Goal: Information Seeking & Learning: Learn about a topic

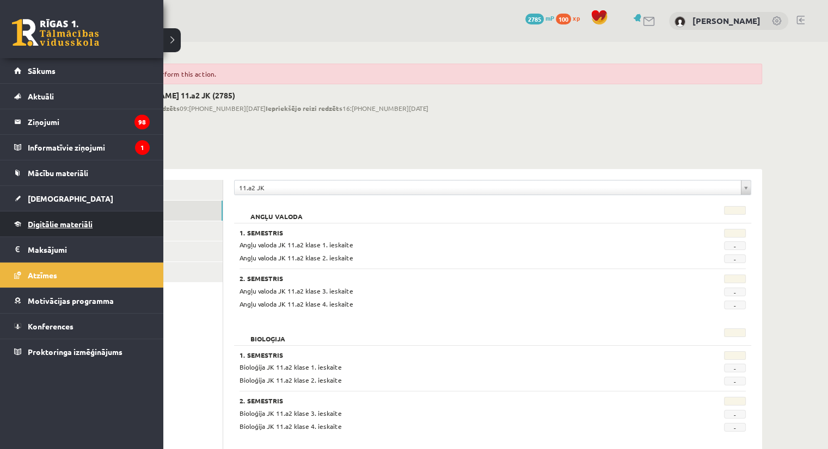
click at [46, 220] on span "Digitālie materiāli" at bounding box center [60, 224] width 65 height 10
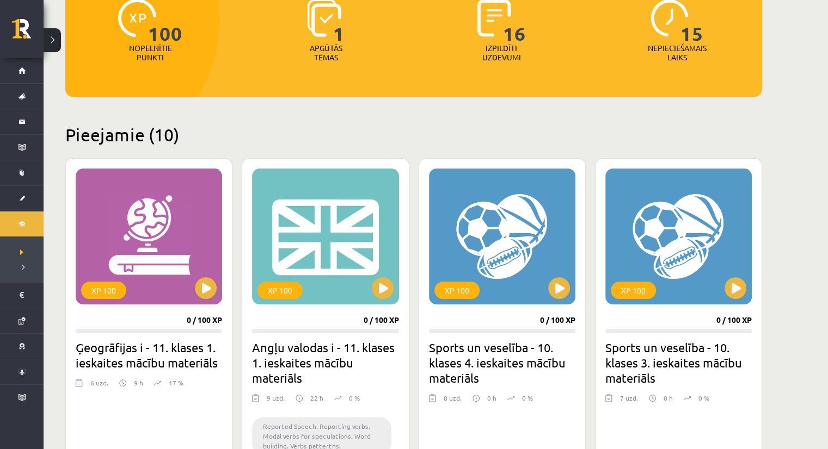
scroll to position [163, 0]
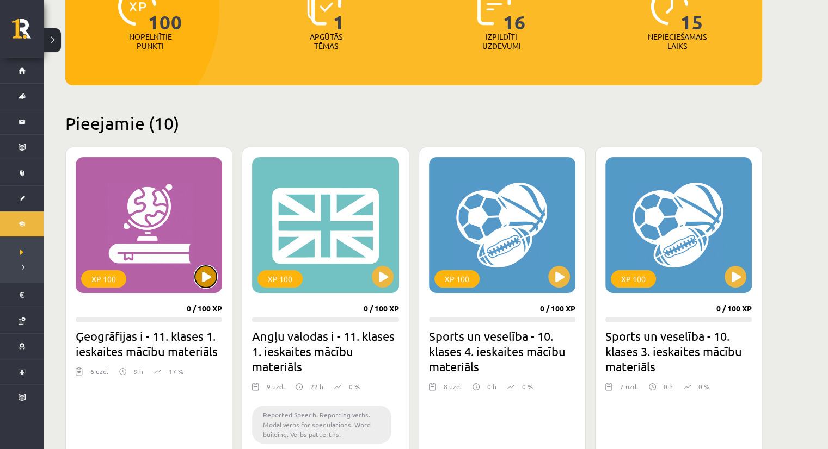
click at [209, 279] on button at bounding box center [206, 277] width 22 height 22
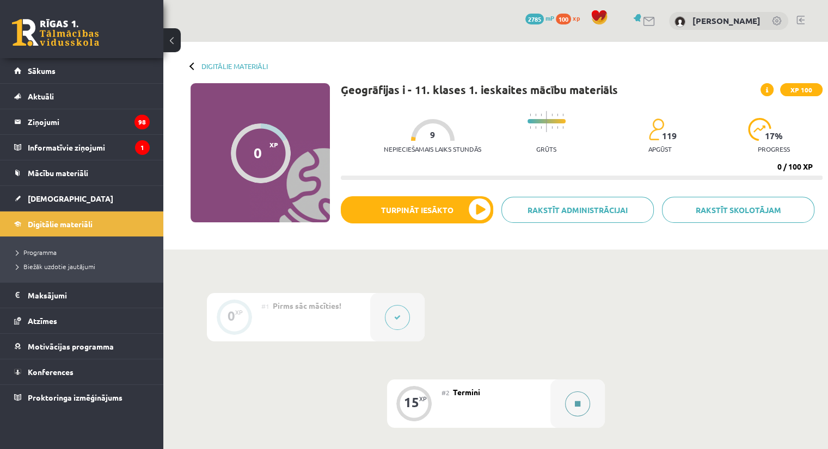
click at [571, 403] on button at bounding box center [577, 404] width 25 height 25
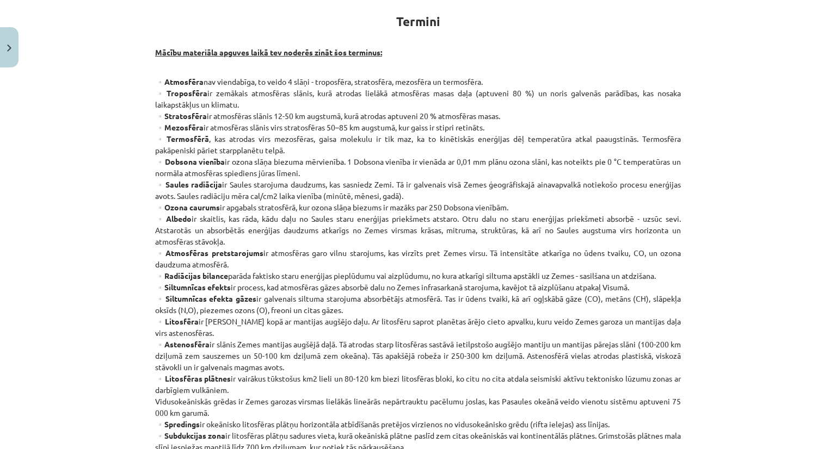
scroll to position [218, 0]
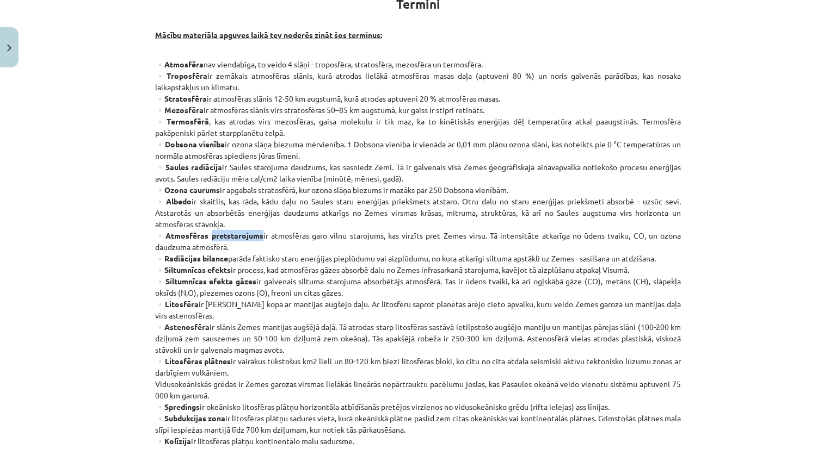
drag, startPoint x: 208, startPoint y: 235, endPoint x: 258, endPoint y: 237, distance: 50.1
click at [258, 237] on strong "▫️Atmosfēras pretstarojums" at bounding box center [209, 236] width 108 height 10
copy strong "pretstarojums"
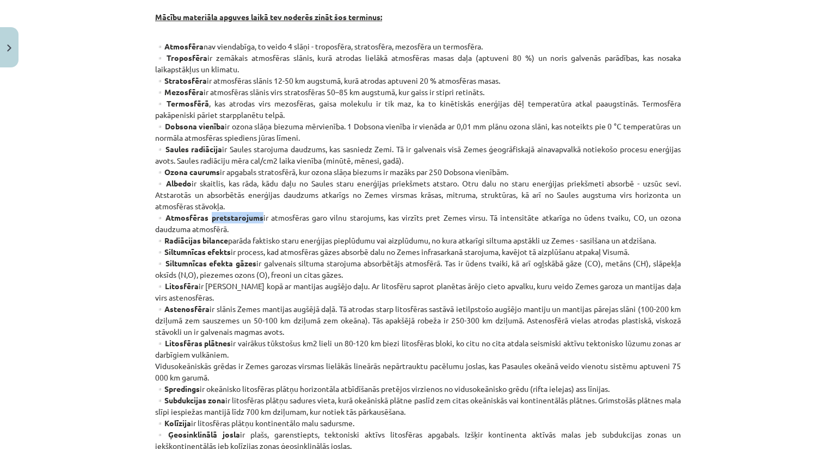
scroll to position [272, 0]
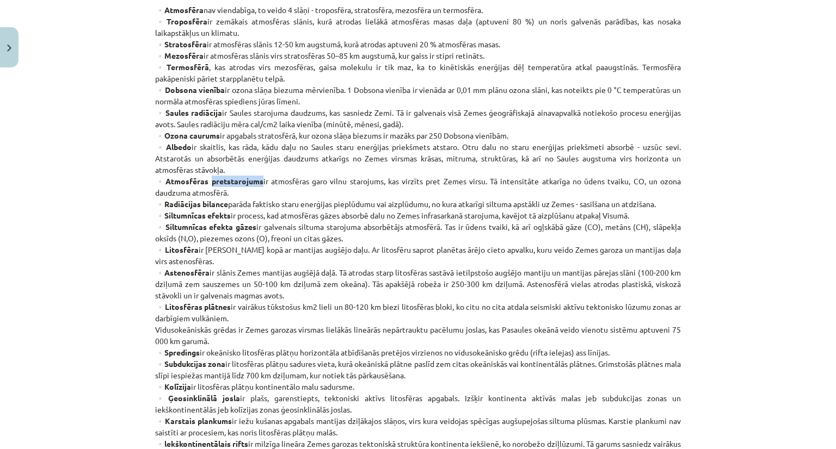
drag, startPoint x: 487, startPoint y: 178, endPoint x: 490, endPoint y: 188, distance: 10.0
click at [490, 188] on p "▫️Atmosfēra nav viendabīga, to veido 4 slāņi - troposfēra, stratosfēra, mezosfē…" at bounding box center [418, 295] width 526 height 583
copy p "Tā intensitāte atkarīga no ūdens tvaiku, CO, un ozona daudzuma atmosfērā."
click at [368, 186] on p "▫️Atmosfēra nav viendabīga, to veido 4 slāņi - troposfēra, stratosfēra, mezosfē…" at bounding box center [418, 295] width 526 height 583
drag, startPoint x: 207, startPoint y: 181, endPoint x: 257, endPoint y: 181, distance: 49.5
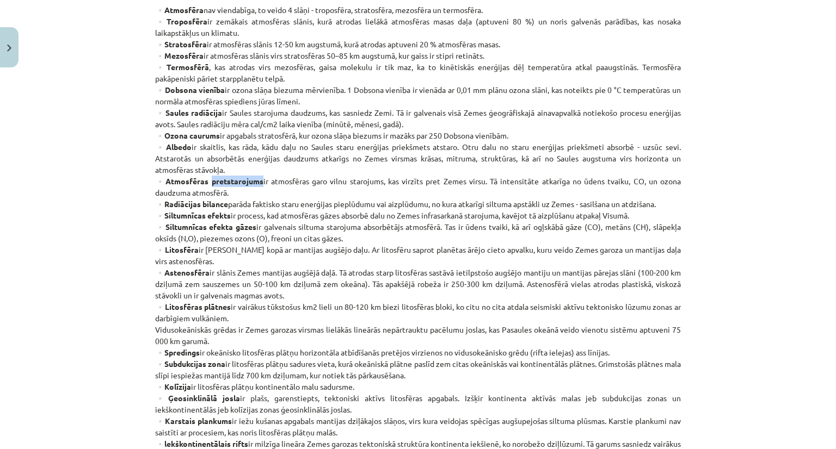
click at [257, 181] on strong "▫️Atmosfēras pretstarojums" at bounding box center [209, 181] width 108 height 10
copy strong "pretstarojums"
drag, startPoint x: 260, startPoint y: 179, endPoint x: 483, endPoint y: 181, distance: 223.1
click at [483, 181] on p "▫️Atmosfēra nav viendabīga, to veido 4 slāņi - troposfēra, stratosfēra, mezosfē…" at bounding box center [418, 295] width 526 height 583
copy p "ir atmosfēras garo vilnu starojums, kas virzīts pret Zemes virsu"
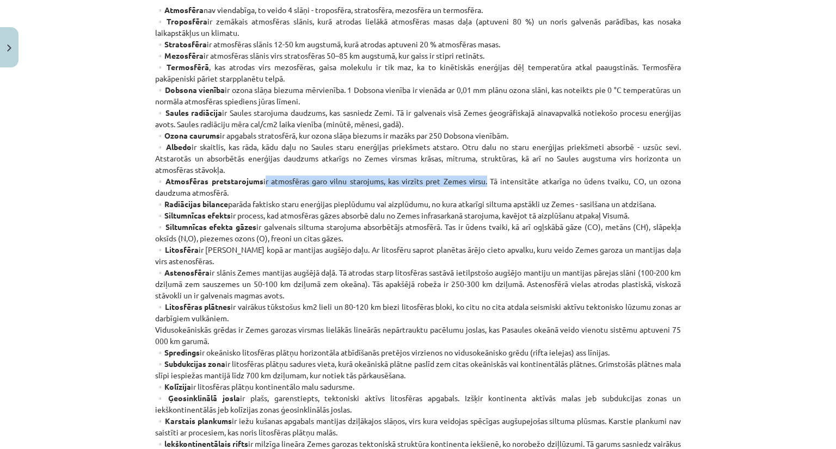
drag, startPoint x: 638, startPoint y: 182, endPoint x: 725, endPoint y: 187, distance: 86.7
click at [725, 187] on div "Mācību tēma: Ģeogrāfijas i - 11. klases 1. ieskaites mācību materiāls #2 Termin…" at bounding box center [418, 224] width 836 height 449
click at [555, 298] on p "▫️Atmosfēra nav viendabīga, to veido 4 slāņi - troposfēra, stratosfēra, mezosfē…" at bounding box center [418, 295] width 526 height 583
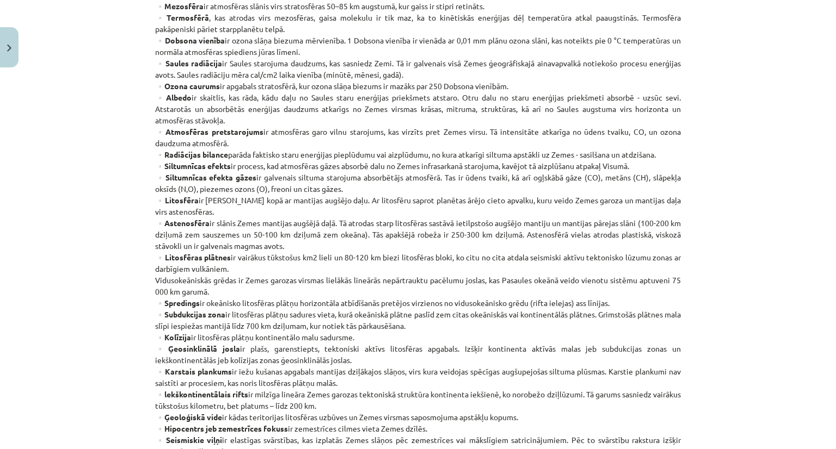
scroll to position [326, 0]
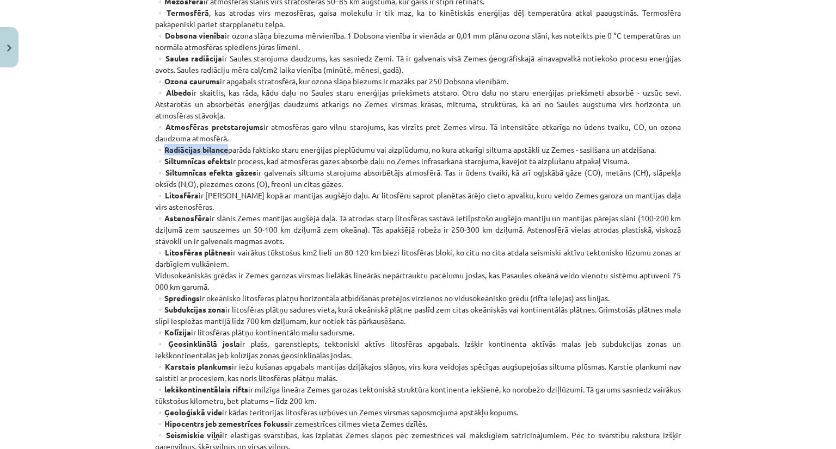
drag, startPoint x: 160, startPoint y: 147, endPoint x: 225, endPoint y: 147, distance: 65.3
click at [225, 147] on p "▫️Atmosfēra nav viendabīga, to veido 4 slāņi - troposfēra, stratosfēra, mezosfē…" at bounding box center [418, 241] width 526 height 583
copy strong "Radiācijas bilance"
drag, startPoint x: 424, startPoint y: 149, endPoint x: 264, endPoint y: 290, distance: 213.2
click at [264, 290] on p "▫️Atmosfēra nav viendabīga, to veido 4 slāņi - troposfēra, stratosfēra, mezosfē…" at bounding box center [418, 241] width 526 height 583
